Goal: Check status: Check status

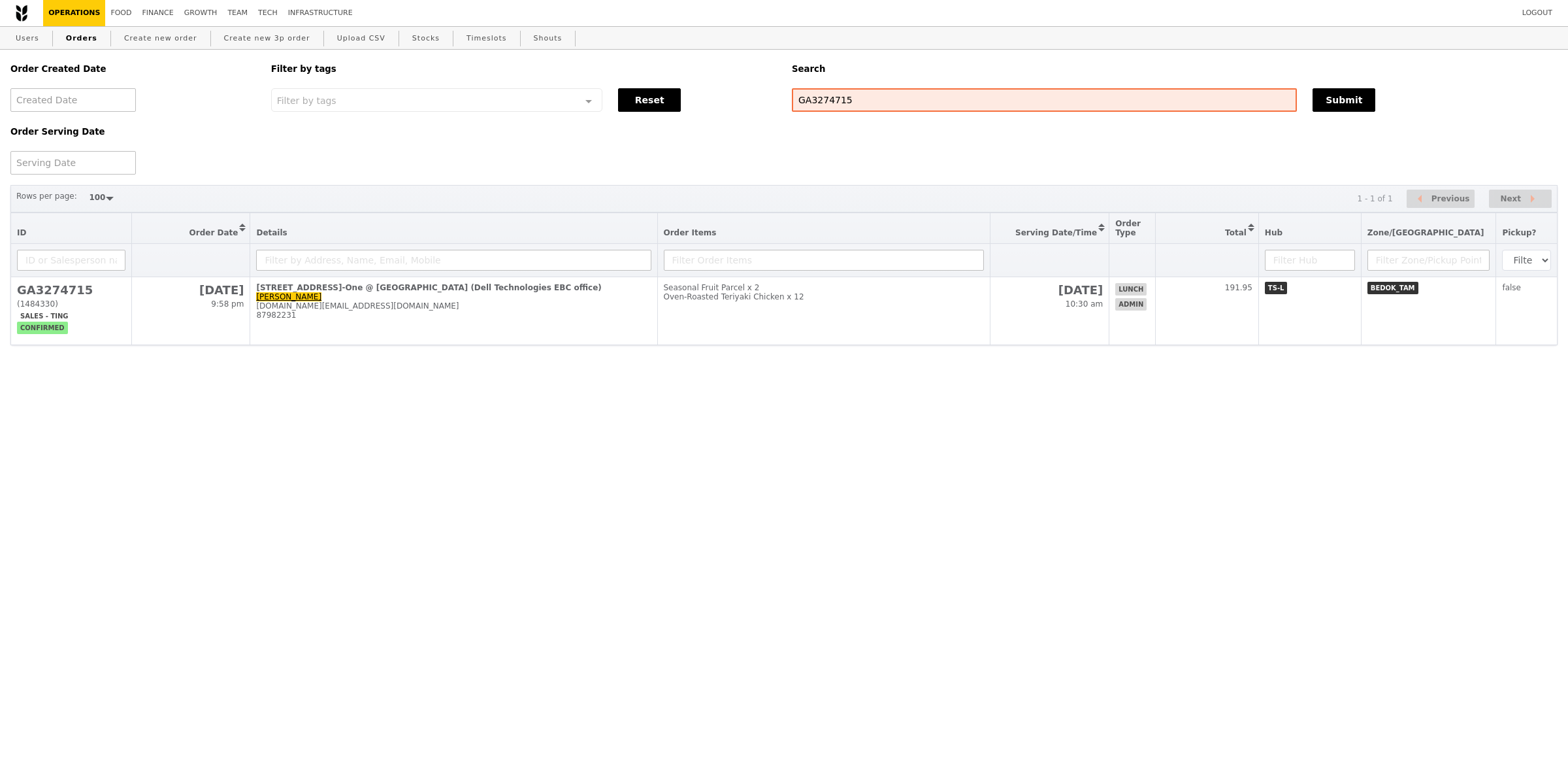
select select "100"
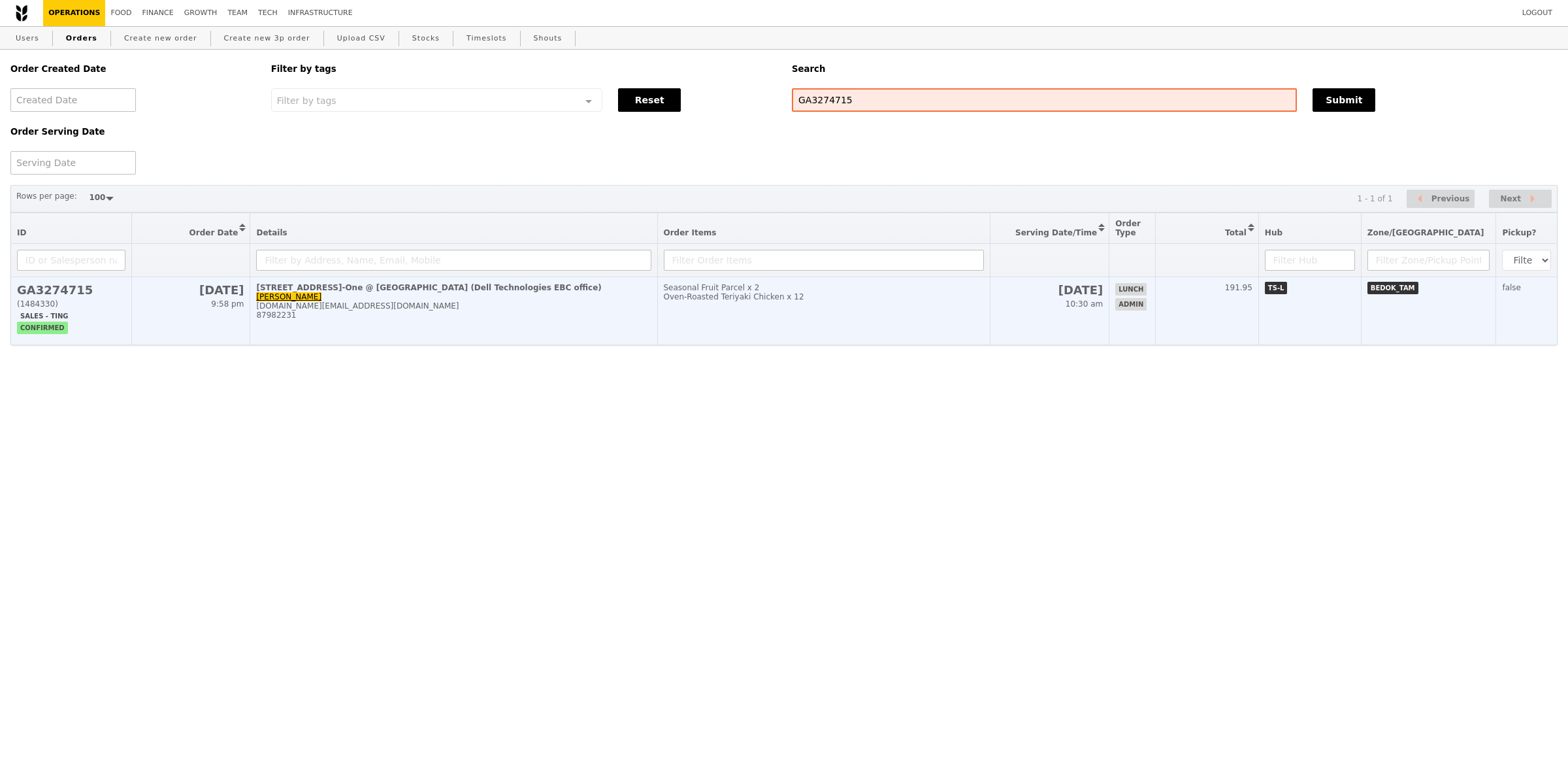
click at [75, 287] on h2 "GA3274715" at bounding box center [71, 289] width 108 height 14
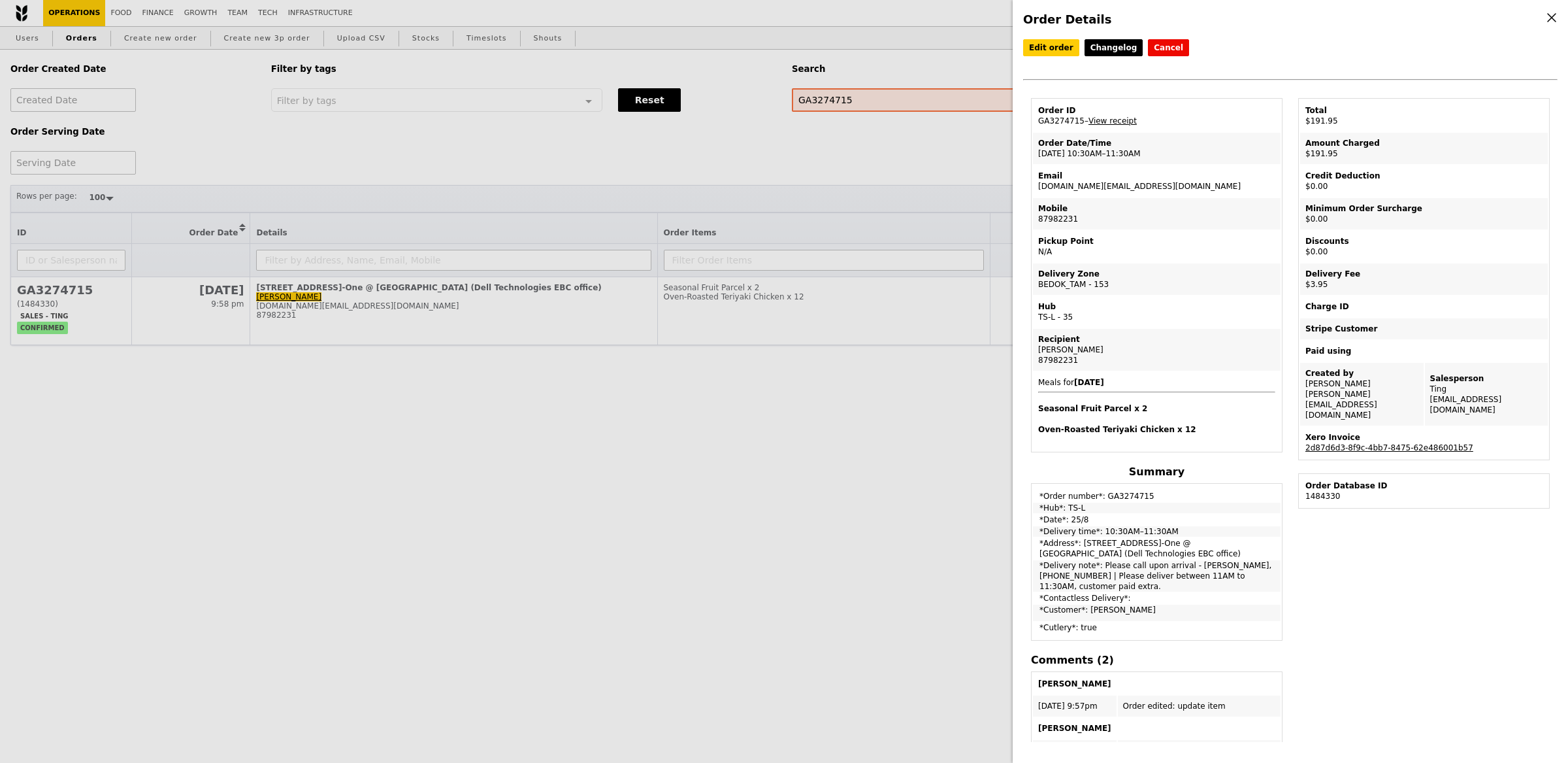
click at [1050, 126] on td "Order ID GA3274715 – View receipt" at bounding box center [1157, 115] width 248 height 31
click at [1055, 119] on td "Order ID GA3274715 – View receipt" at bounding box center [1157, 115] width 248 height 31
copy td "GA3274715"
click at [1118, 121] on link "View receipt" at bounding box center [1113, 120] width 48 height 9
